Goal: Information Seeking & Learning: Learn about a topic

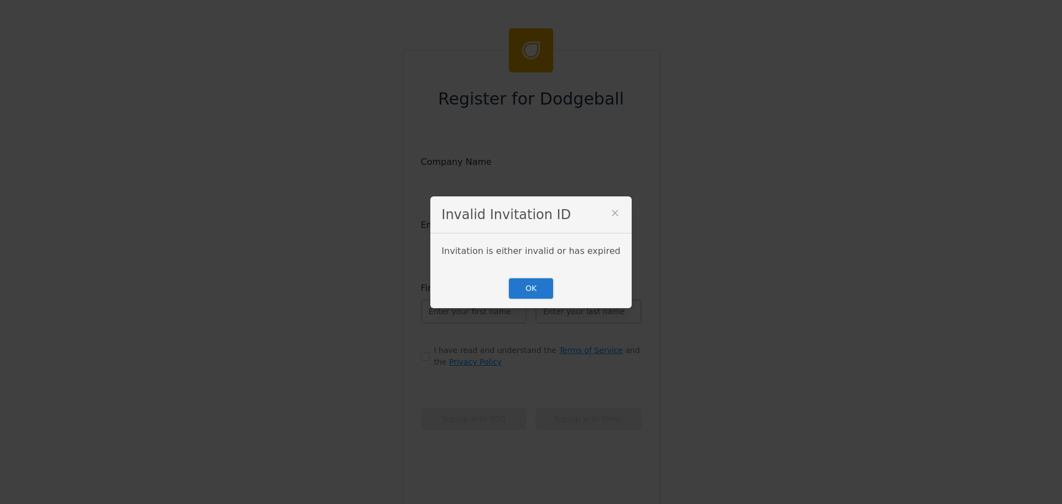
click at [606, 211] on div "Invalid Invitation ID" at bounding box center [530, 214] width 201 height 37
click at [609, 214] on icon at bounding box center [614, 212] width 11 height 11
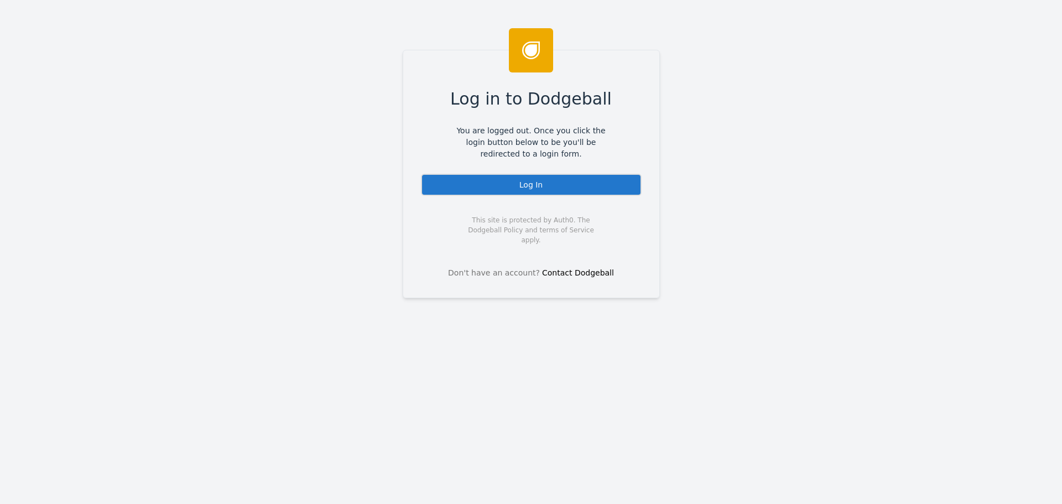
click at [486, 178] on div "Log In" at bounding box center [531, 185] width 221 height 22
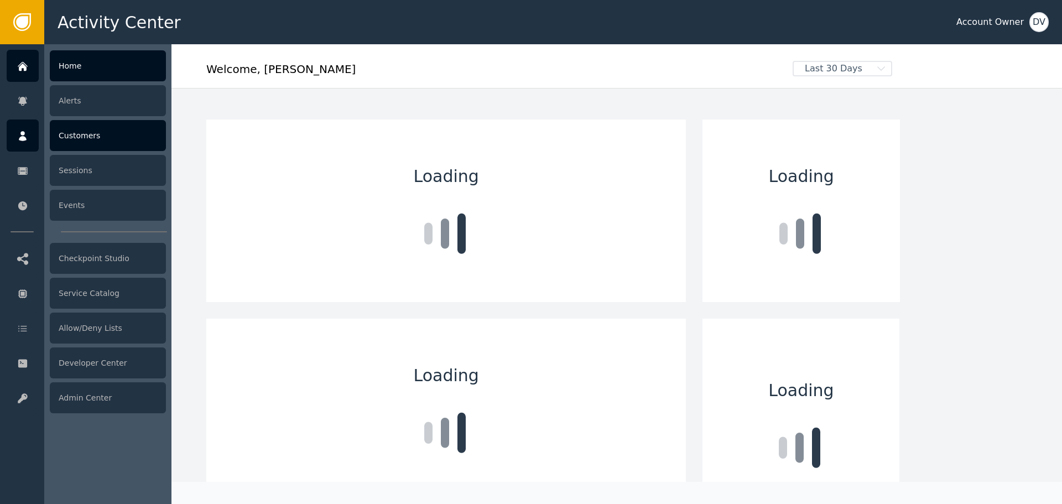
click at [25, 131] on icon at bounding box center [22, 136] width 11 height 12
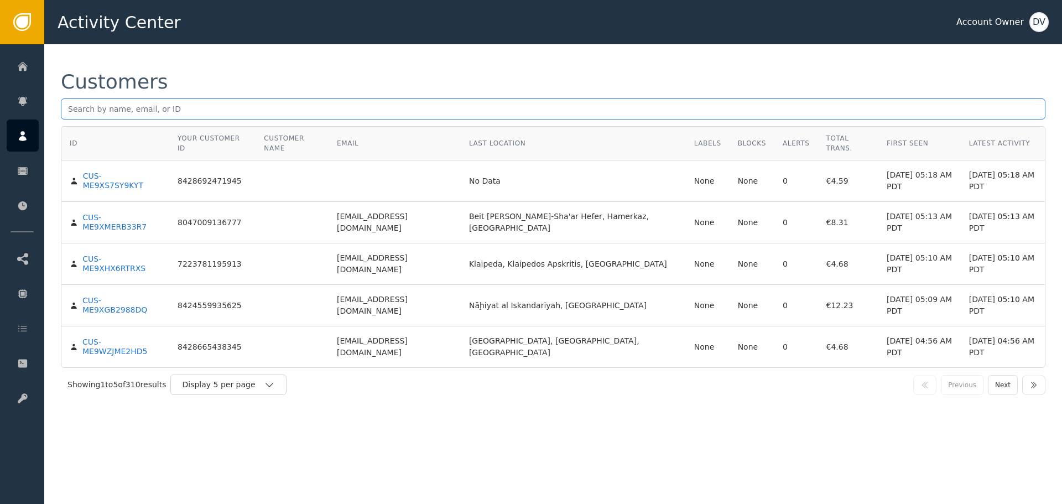
click at [272, 117] on input "text" at bounding box center [553, 108] width 984 height 21
paste input "[EMAIL_ADDRESS][DOMAIN_NAME]"
type input "[EMAIL_ADDRESS][DOMAIN_NAME]"
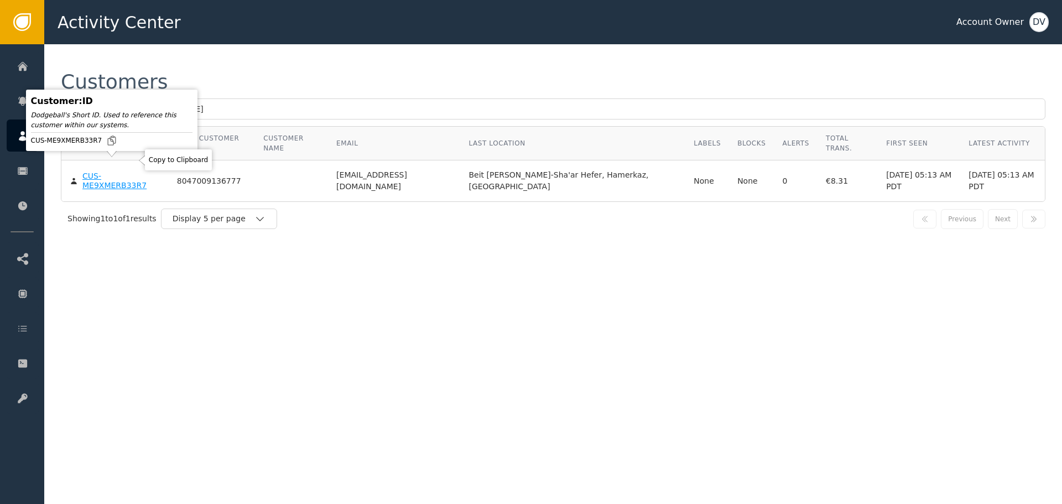
click at [130, 44] on body "Activity Center Account Owner DV Home Alerts Customers Sessions Events Checkpoi…" at bounding box center [531, 22] width 1062 height 44
click at [129, 171] on div "CUS-ME9XMERB33R7" at bounding box center [121, 180] width 78 height 19
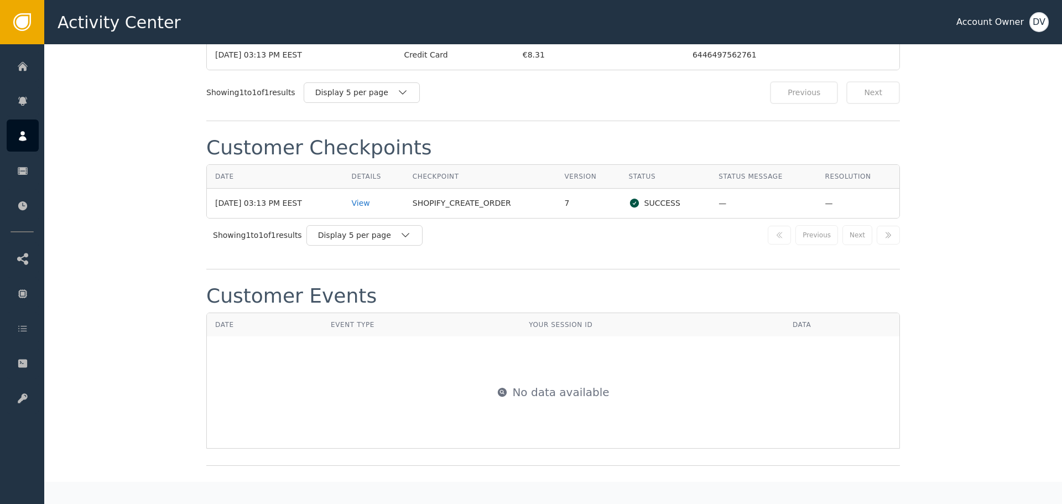
scroll to position [1117, 0]
click at [369, 198] on td "View" at bounding box center [373, 202] width 61 height 29
click at [369, 197] on div "View" at bounding box center [374, 203] width 44 height 12
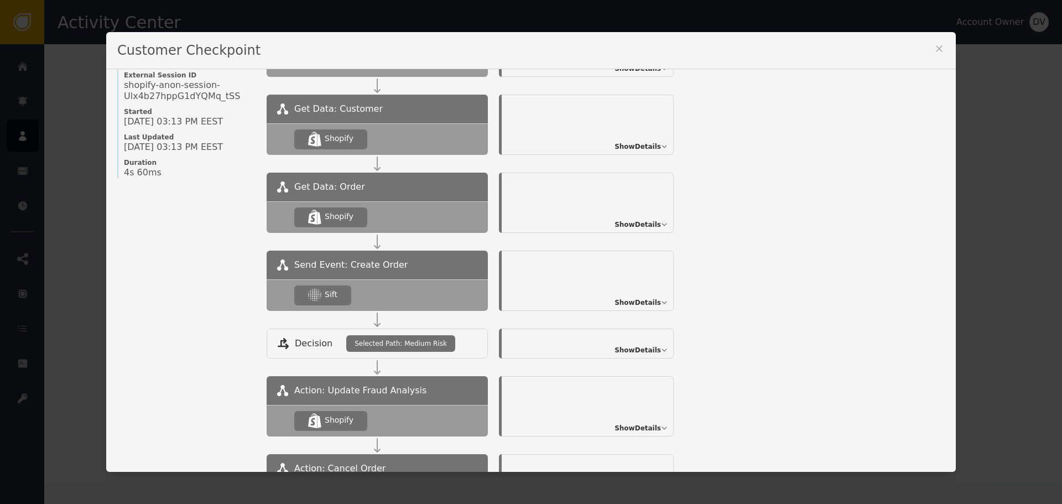
scroll to position [111, 0]
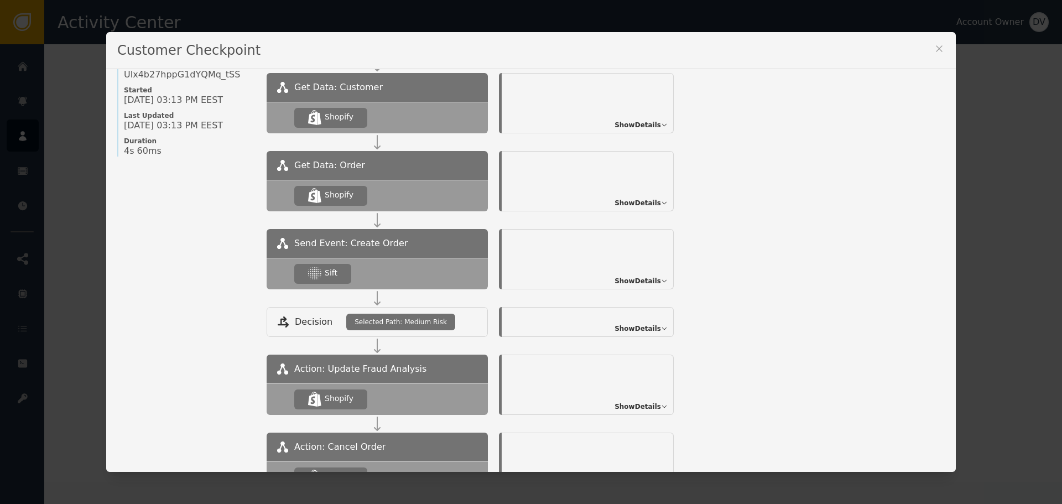
click at [646, 278] on span "Show Details" at bounding box center [637, 281] width 46 height 10
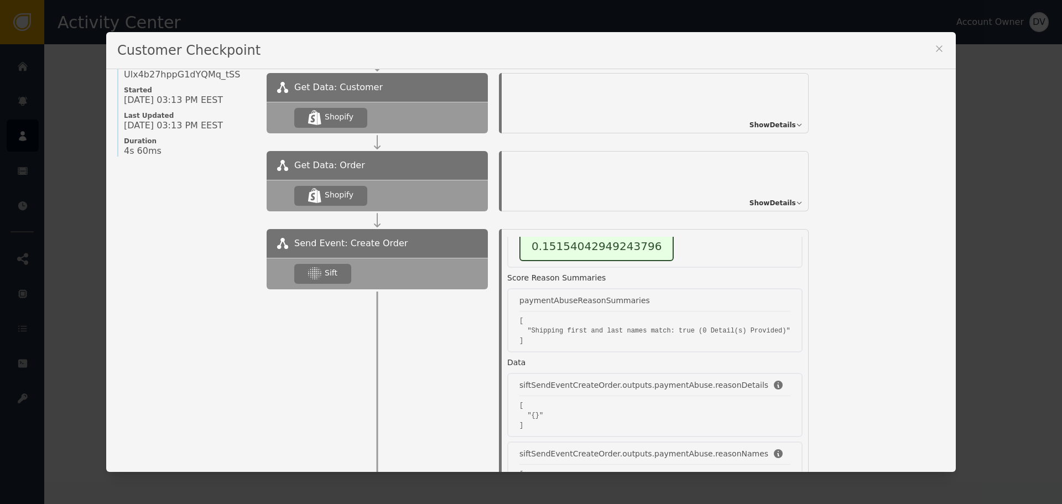
click at [41, 145] on div "Customer Checkpoint Name of Checkpoint SHOPIFY_CREATE_ORDER Version (ver 7 ) Cu…" at bounding box center [531, 252] width 1062 height 504
click at [933, 49] on icon at bounding box center [938, 48] width 11 height 11
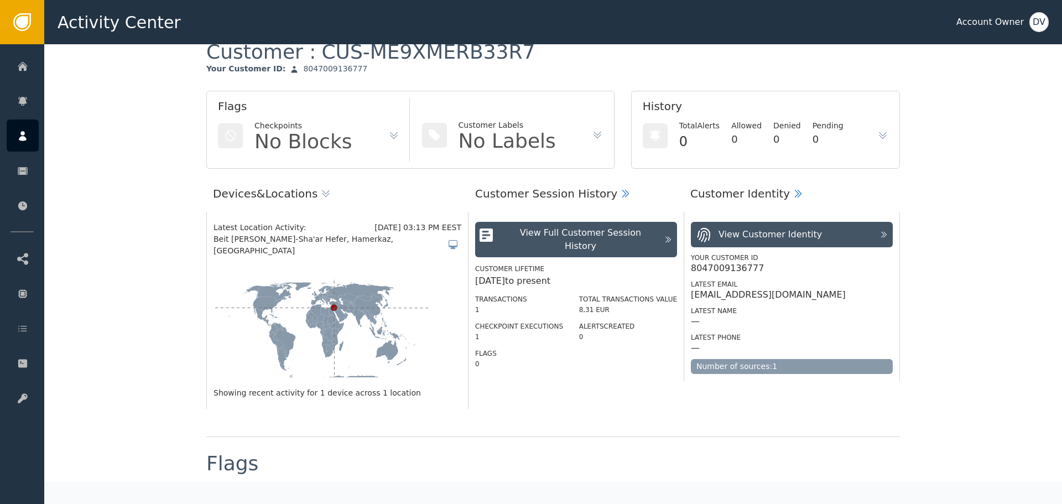
scroll to position [0, 0]
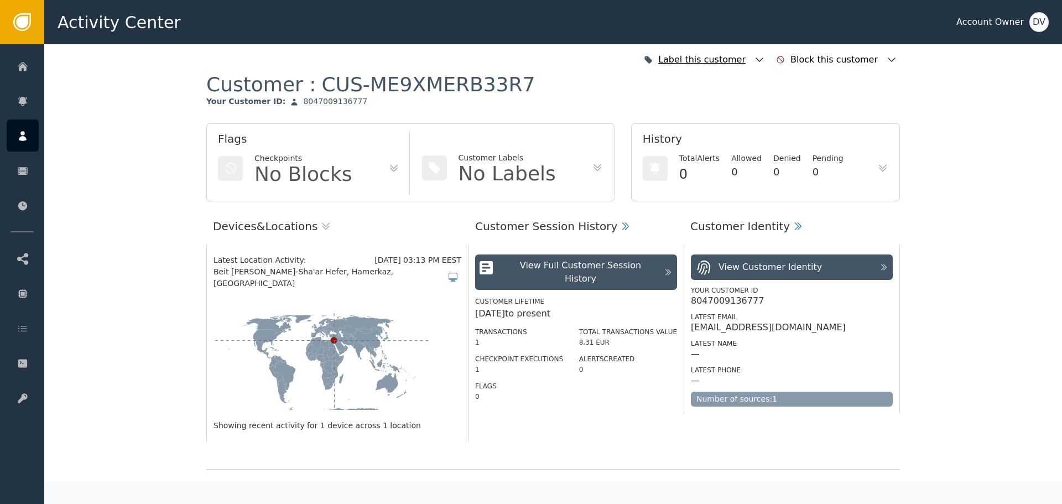
click at [764, 59] on div "Label this customer" at bounding box center [704, 60] width 127 height 24
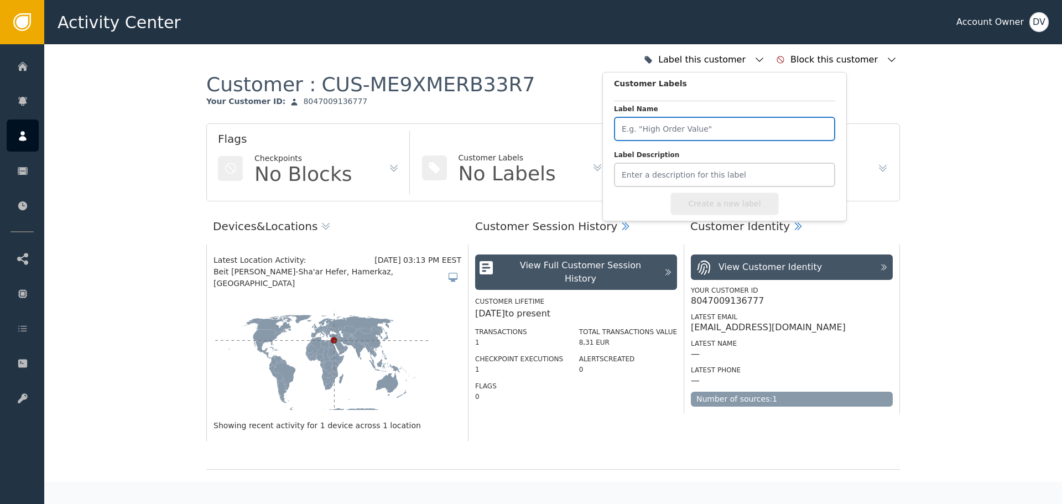
click at [701, 122] on input "Label Name" at bounding box center [724, 129] width 221 height 24
click at [564, 97] on div "Customer : CUS-ME9XMERB33R7 Your Customer ID : 8047009136777" at bounding box center [552, 97] width 693 height 51
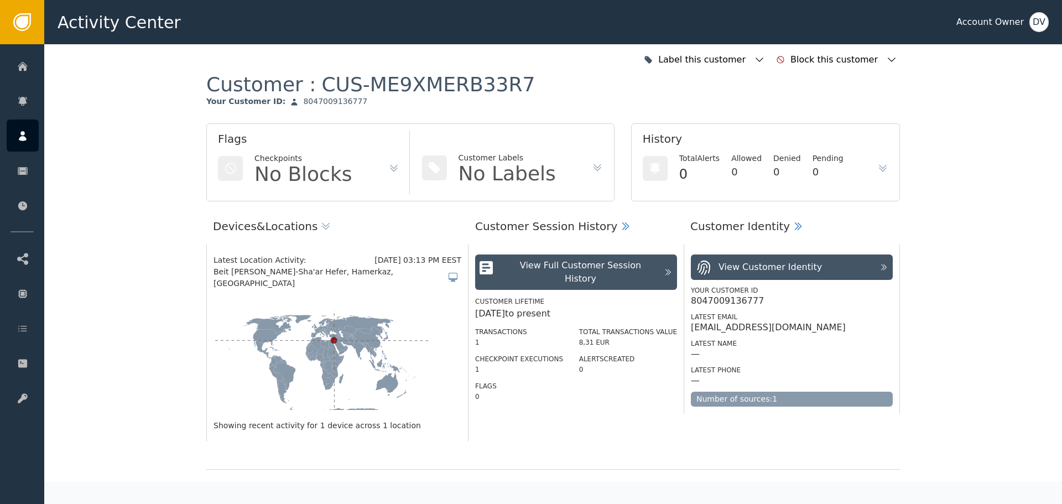
click at [388, 165] on icon at bounding box center [393, 168] width 11 height 11
click at [592, 269] on div "View Full Customer Session History" at bounding box center [580, 272] width 155 height 27
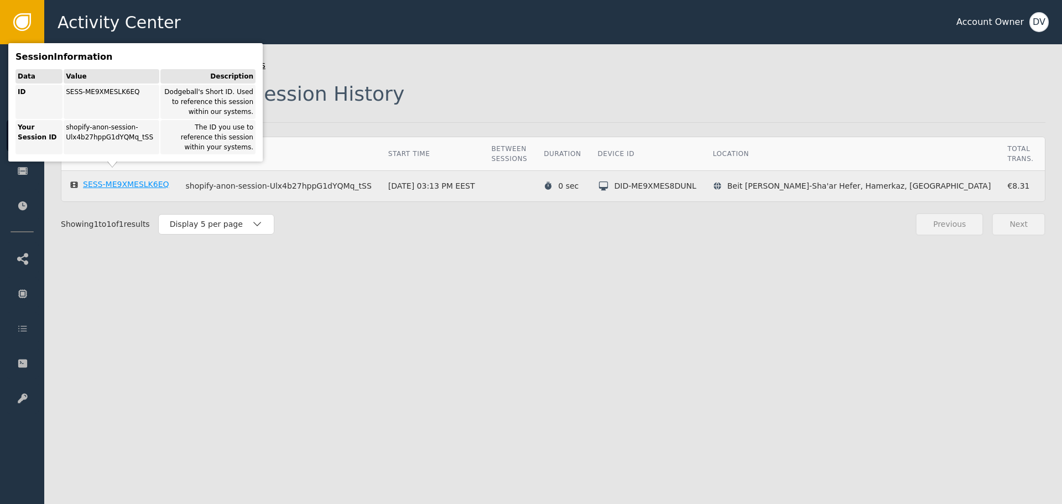
click at [104, 180] on div "SESS-ME9XMESLK6EQ" at bounding box center [126, 185] width 86 height 10
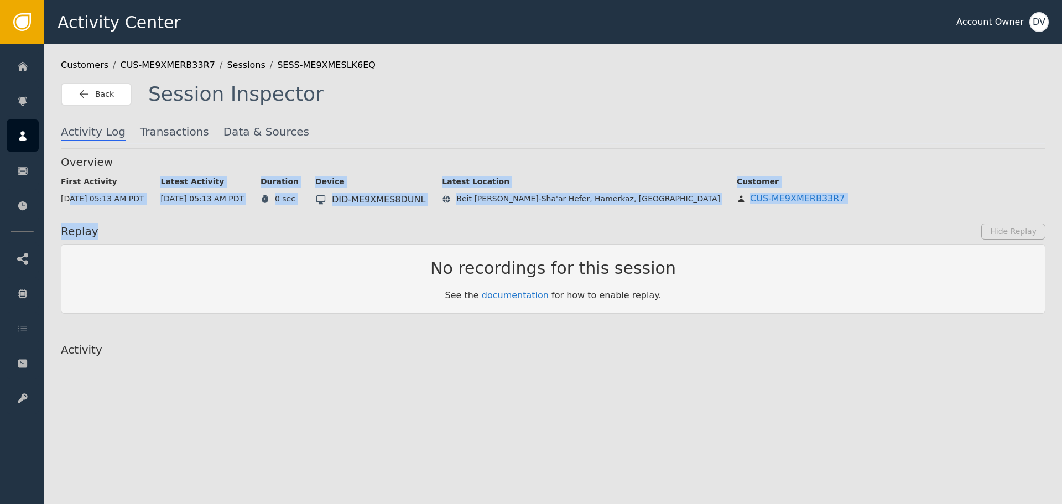
drag, startPoint x: 103, startPoint y: 197, endPoint x: 535, endPoint y: 213, distance: 431.7
click at [535, 213] on div "Overview First Activity [DATE] 05:13 AM PDT Latest Activity [DATE] 05:13 AM PDT…" at bounding box center [553, 341] width 984 height 375
click at [527, 212] on div "Overview First Activity [DATE] 05:13 AM PDT Latest Activity [DATE] 05:13 AM PDT…" at bounding box center [553, 341] width 984 height 375
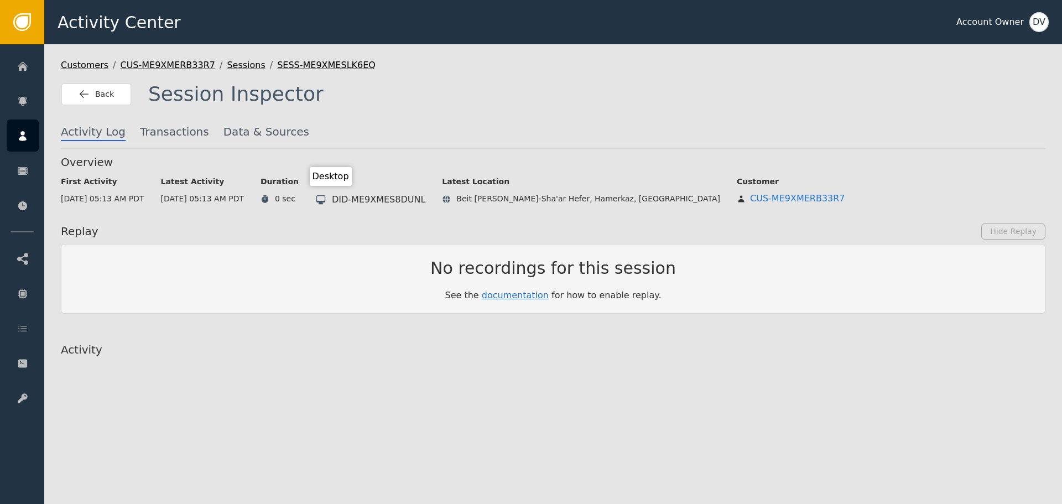
click at [320, 201] on div "First Activity [DATE] 05:13 AM PDT Latest Activity [DATE] 05:13 AM PDT Duration…" at bounding box center [553, 188] width 984 height 36
click at [103, 95] on span "Back" at bounding box center [104, 94] width 19 height 12
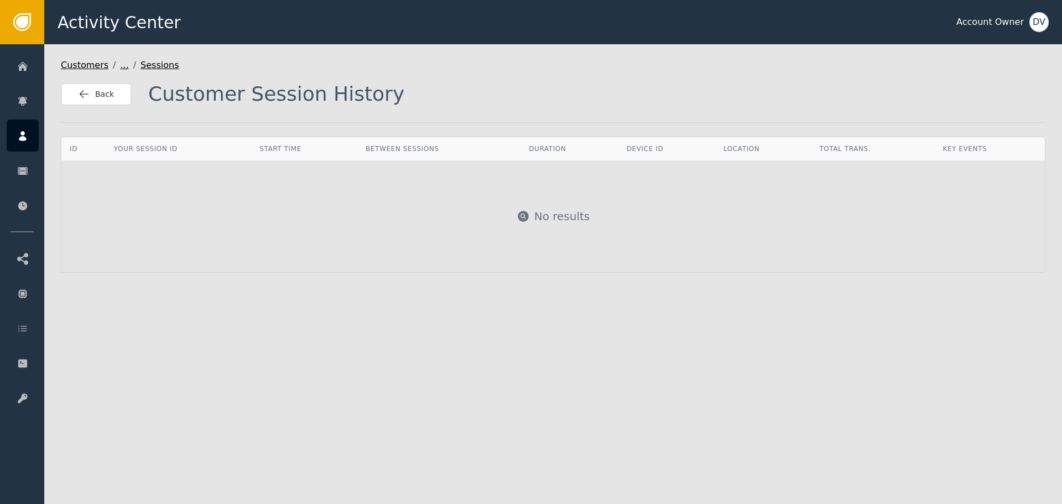
click at [103, 95] on span "Back" at bounding box center [104, 94] width 19 height 12
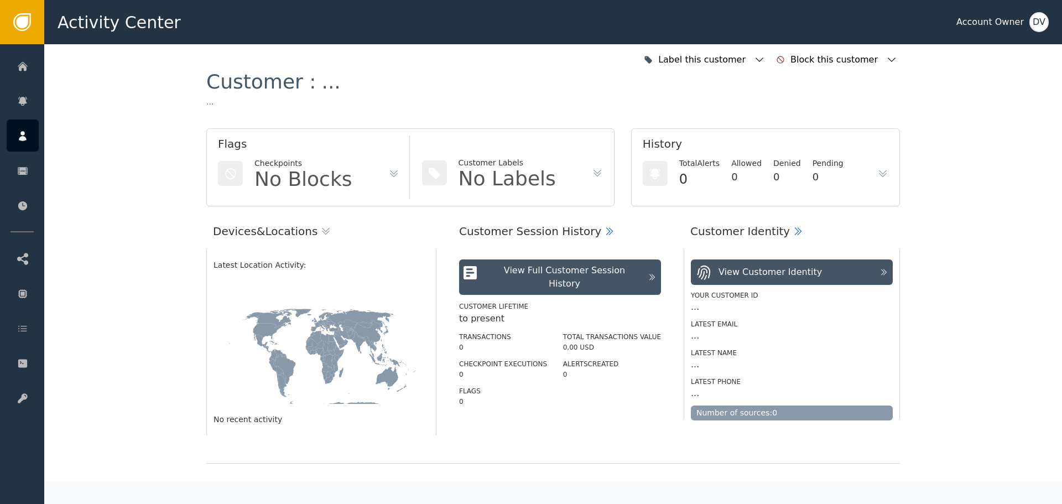
click at [822, 268] on div "View Customer Identity" at bounding box center [784, 272] width 179 height 17
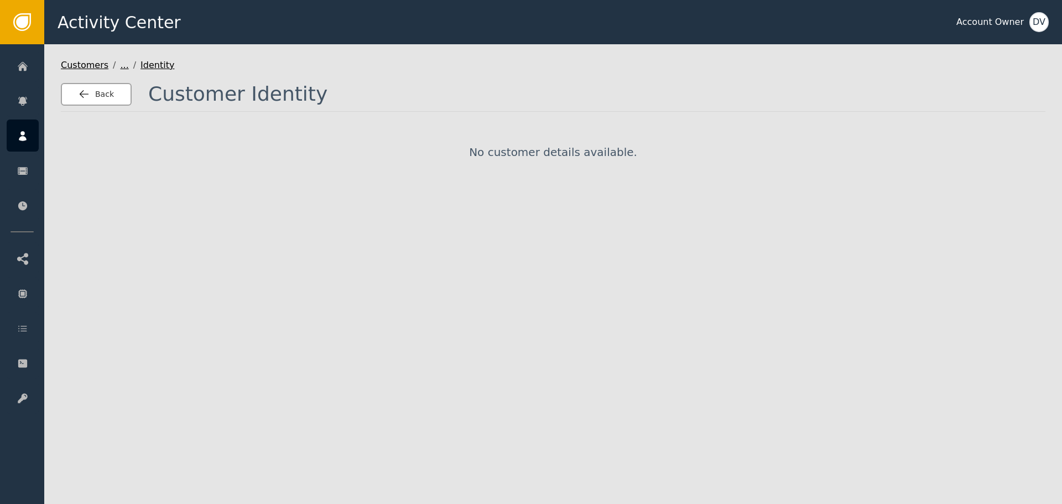
click at [84, 102] on button "Back" at bounding box center [96, 94] width 71 height 23
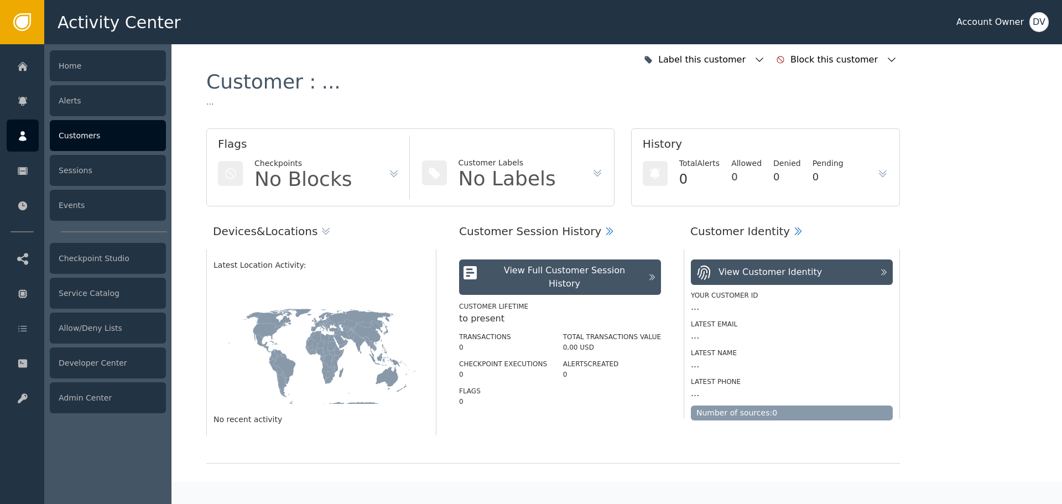
click at [35, 131] on div at bounding box center [23, 135] width 32 height 32
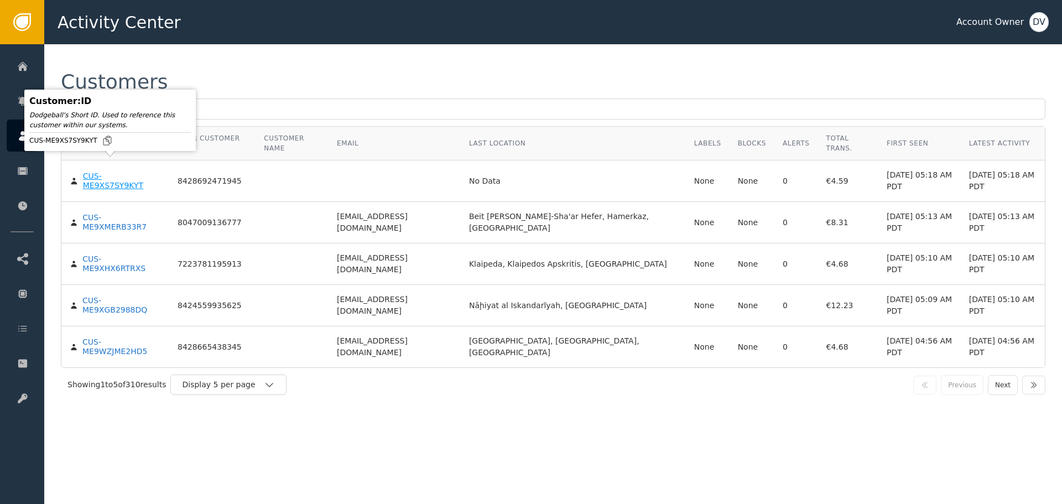
click at [114, 171] on div "CUS-ME9XS7SY9KYT" at bounding box center [122, 180] width 78 height 19
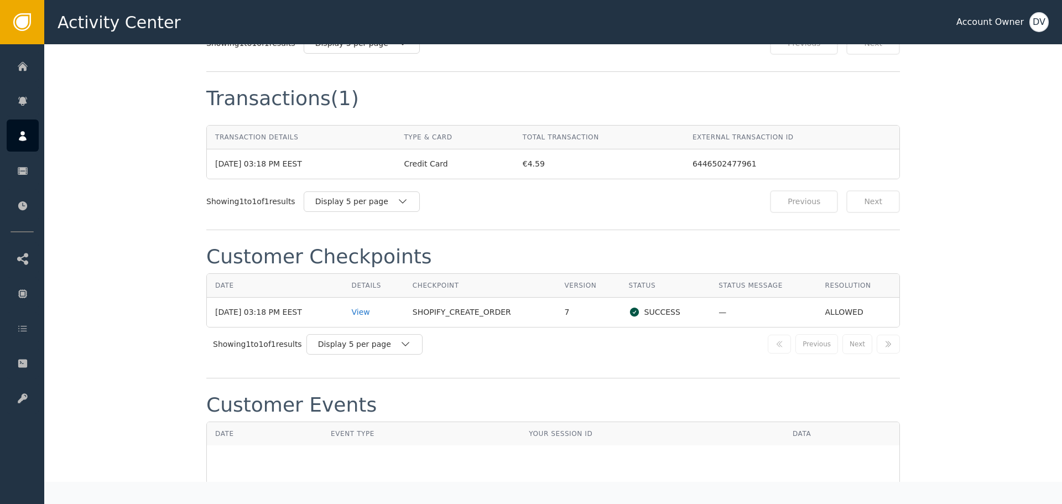
scroll to position [1051, 0]
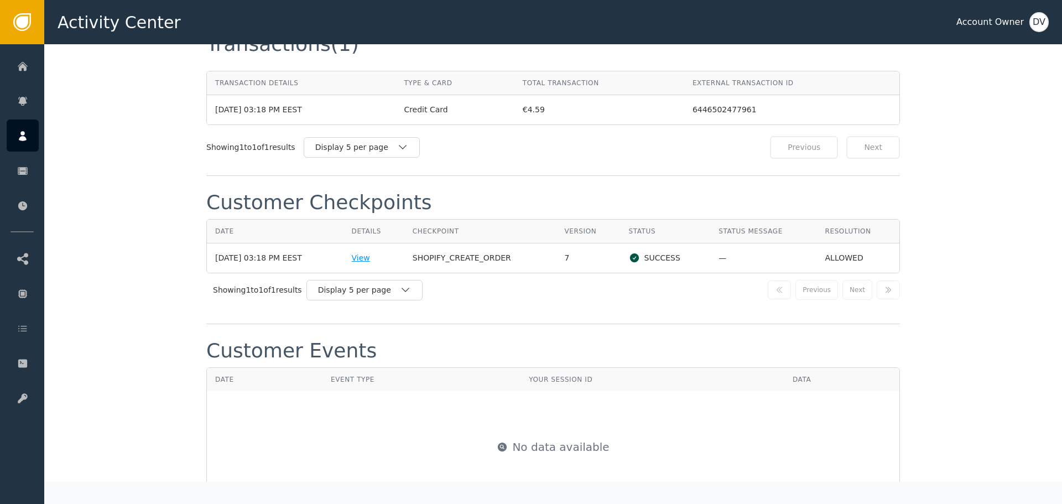
click at [377, 253] on div "View" at bounding box center [374, 258] width 44 height 12
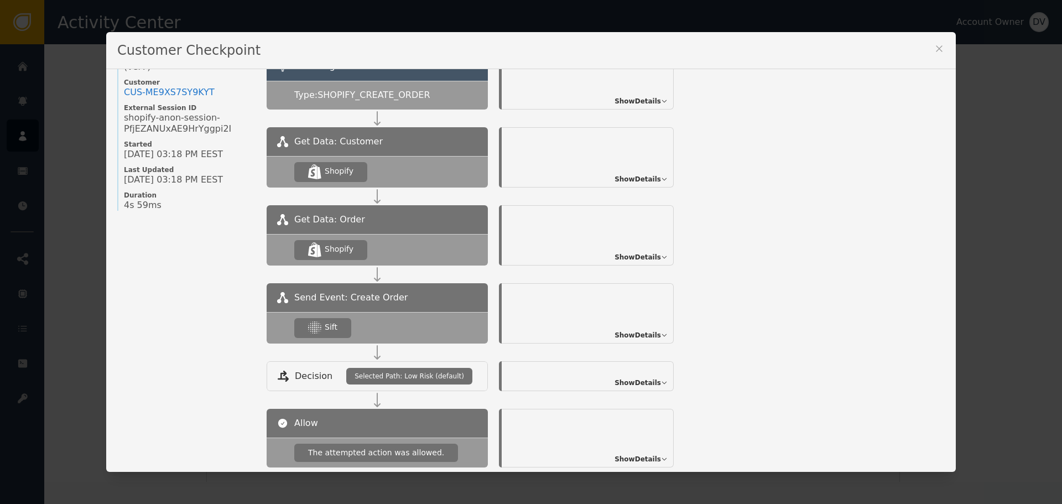
scroll to position [111, 0]
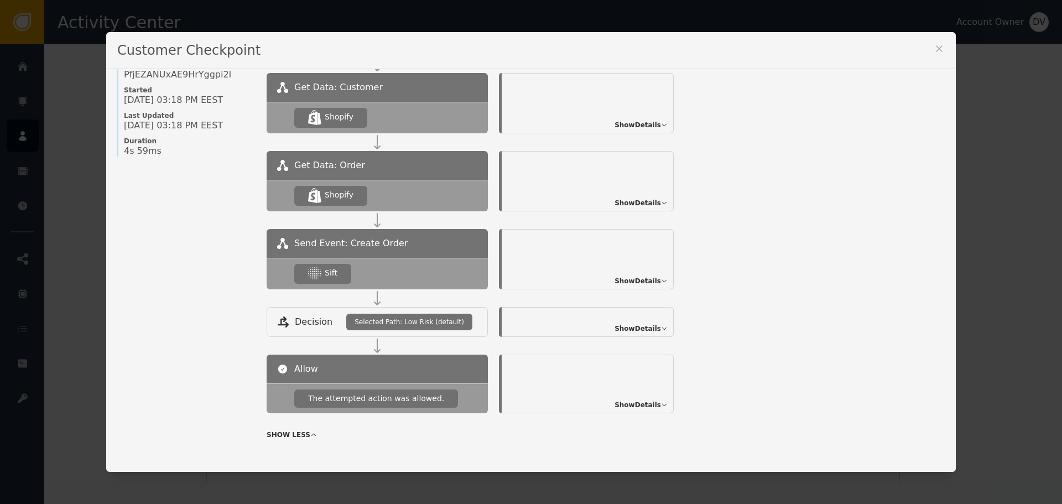
click at [621, 276] on span "Show Details" at bounding box center [637, 281] width 46 height 10
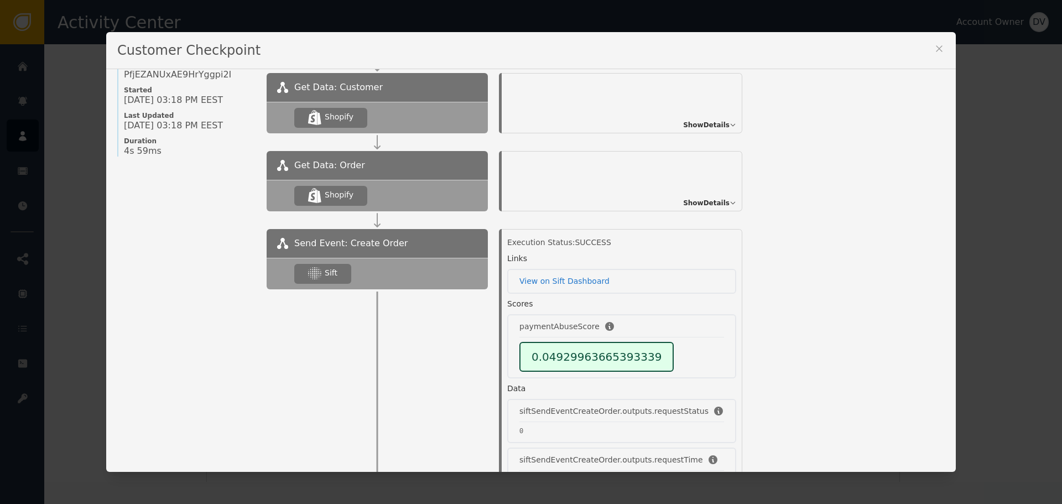
click at [988, 228] on div "Customer Checkpoint Name of Checkpoint SHOPIFY_CREATE_ORDER Version (ver 7 ) Cu…" at bounding box center [531, 252] width 1062 height 504
click at [933, 54] on icon at bounding box center [938, 48] width 11 height 11
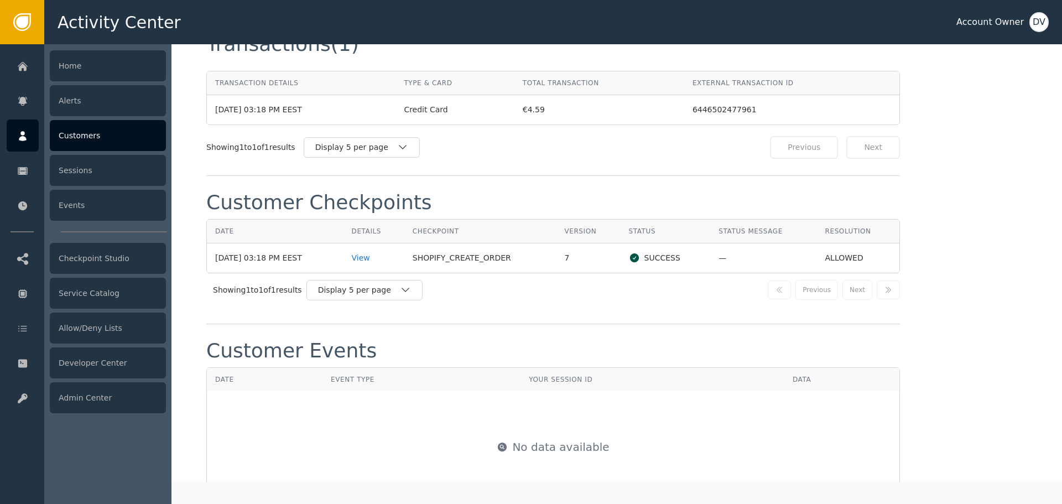
click at [26, 135] on icon at bounding box center [22, 136] width 11 height 12
